Goal: Navigation & Orientation: Find specific page/section

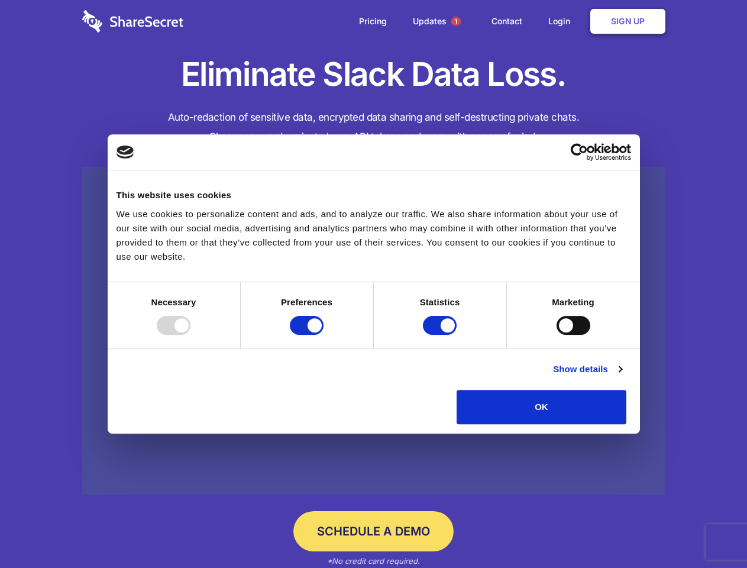
click at [191, 335] on div at bounding box center [174, 325] width 34 height 19
click at [324, 335] on input "Preferences" at bounding box center [307, 325] width 34 height 19
checkbox input "false"
click at [441, 335] on input "Statistics" at bounding box center [440, 325] width 34 height 19
checkbox input "false"
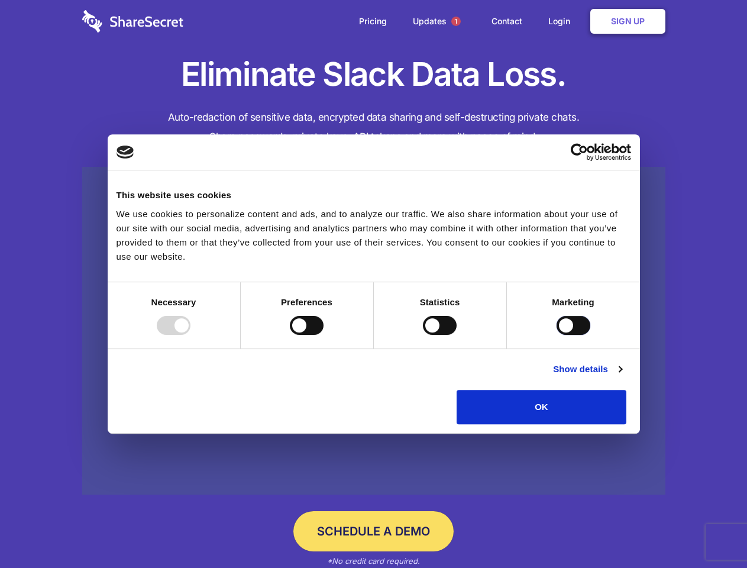
click at [557, 335] on input "Marketing" at bounding box center [574, 325] width 34 height 19
checkbox input "true"
click at [622, 376] on link "Show details" at bounding box center [587, 369] width 69 height 14
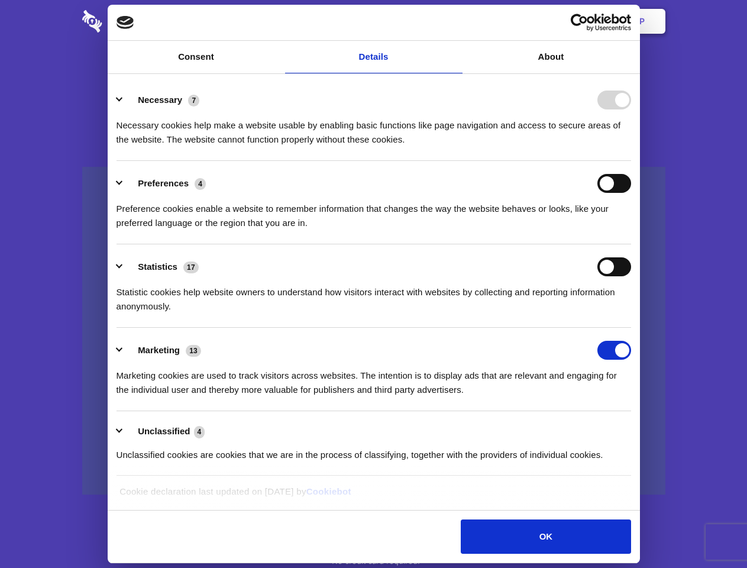
click at [631, 161] on li "Necessary 7 Necessary cookies help make a website usable by enabling basic func…" at bounding box center [374, 119] width 515 height 83
click at [456, 21] on span "1" at bounding box center [456, 21] width 9 height 9
